Goal: Understand process/instructions

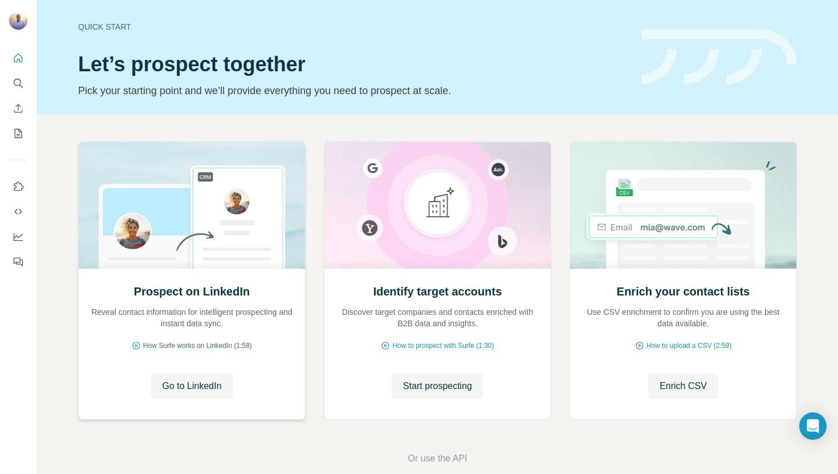
click at [191, 343] on span "How Surfe works on LinkedIn (1:58)" at bounding box center [197, 345] width 109 height 10
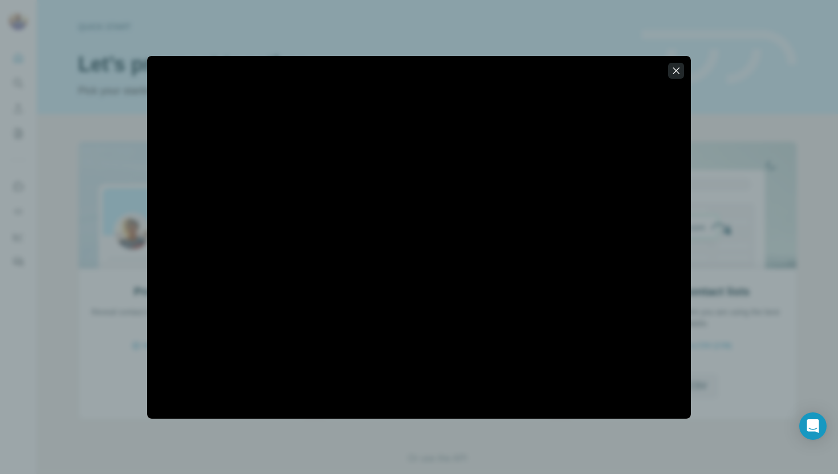
click at [674, 72] on icon "button" at bounding box center [676, 70] width 6 height 6
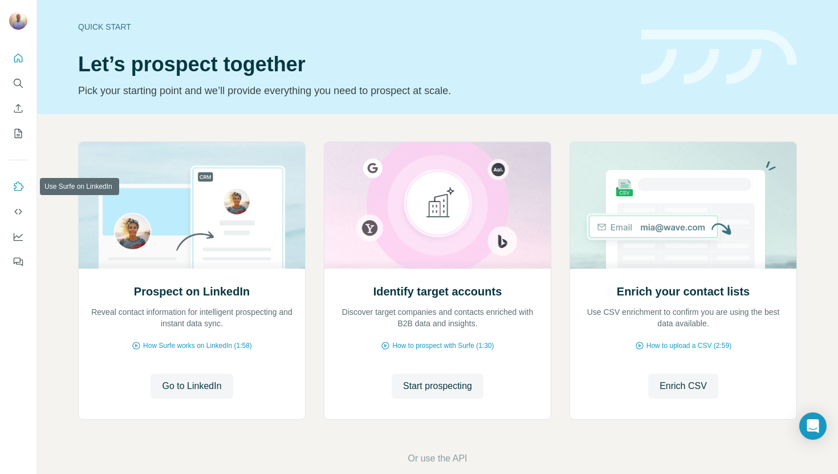
click at [18, 190] on icon "Use Surfe on LinkedIn" at bounding box center [19, 185] width 10 height 9
